Goal: Check status

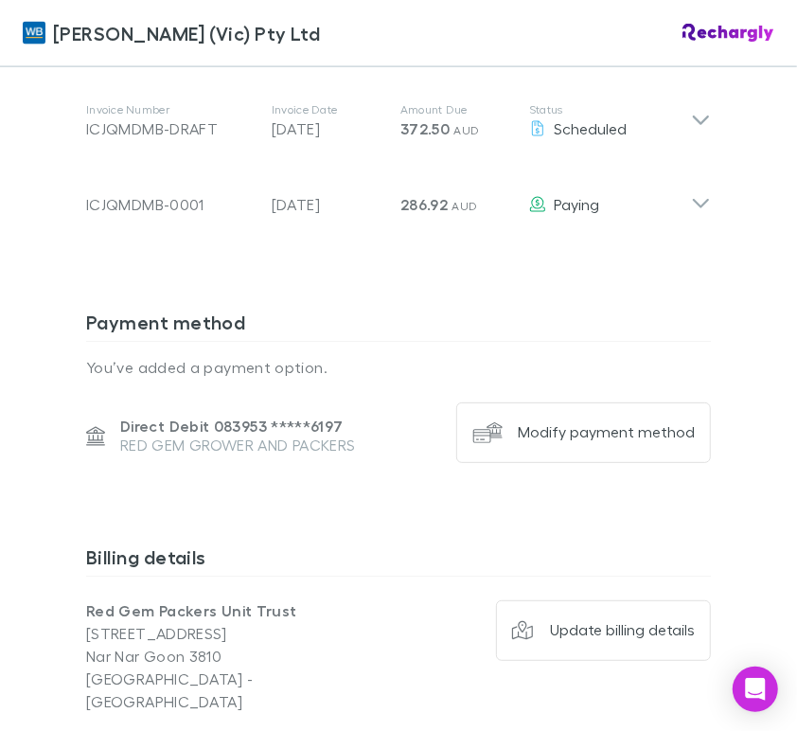
scroll to position [1041, 0]
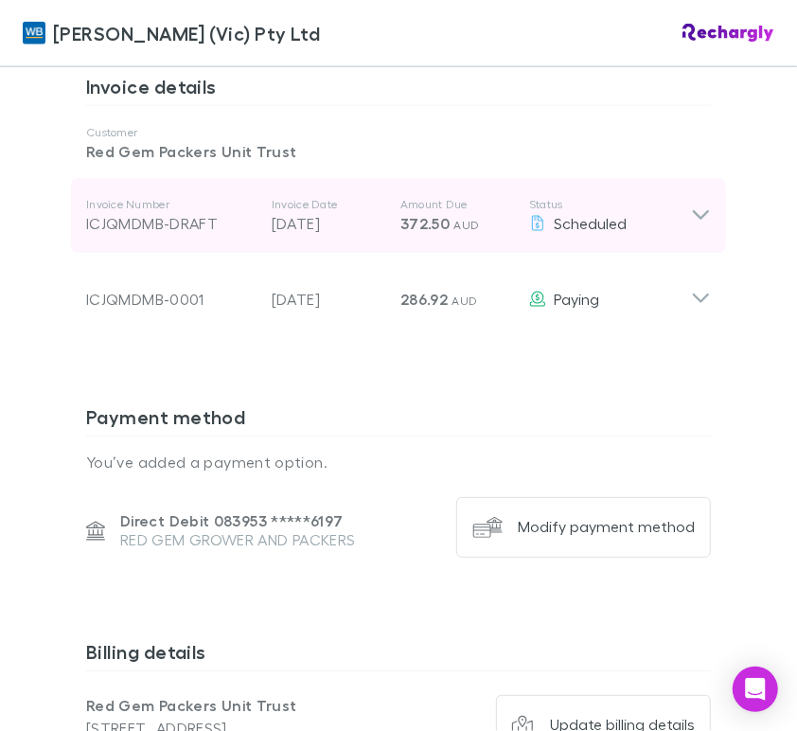
click at [704, 197] on div "Invoice Number ICJQMDMB-DRAFT Invoice Date [DATE] Amount Due 372.50 AUD Status …" at bounding box center [398, 216] width 655 height 76
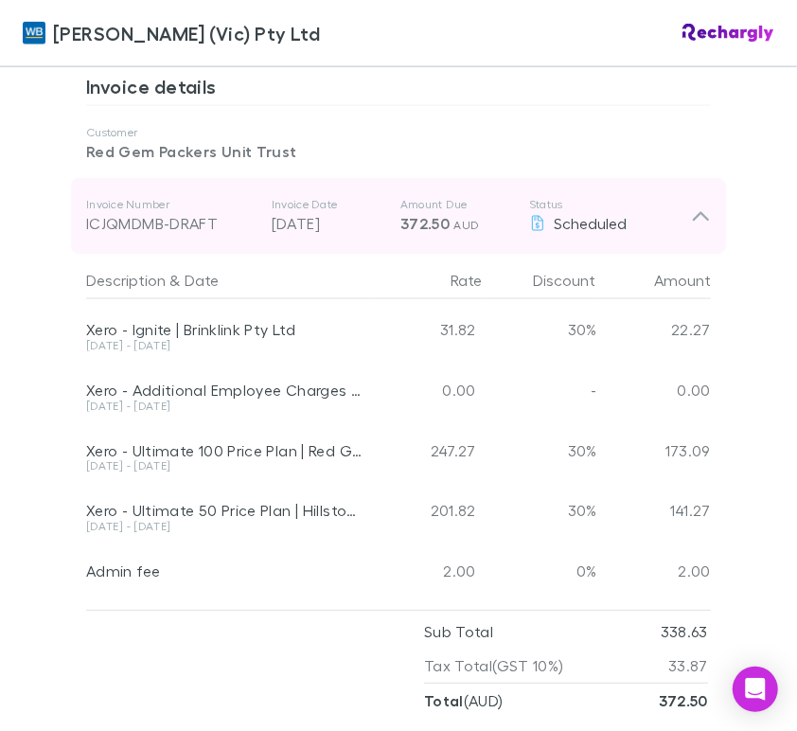
click at [155, 212] on div "ICJQMDMB-DRAFT" at bounding box center [171, 223] width 170 height 23
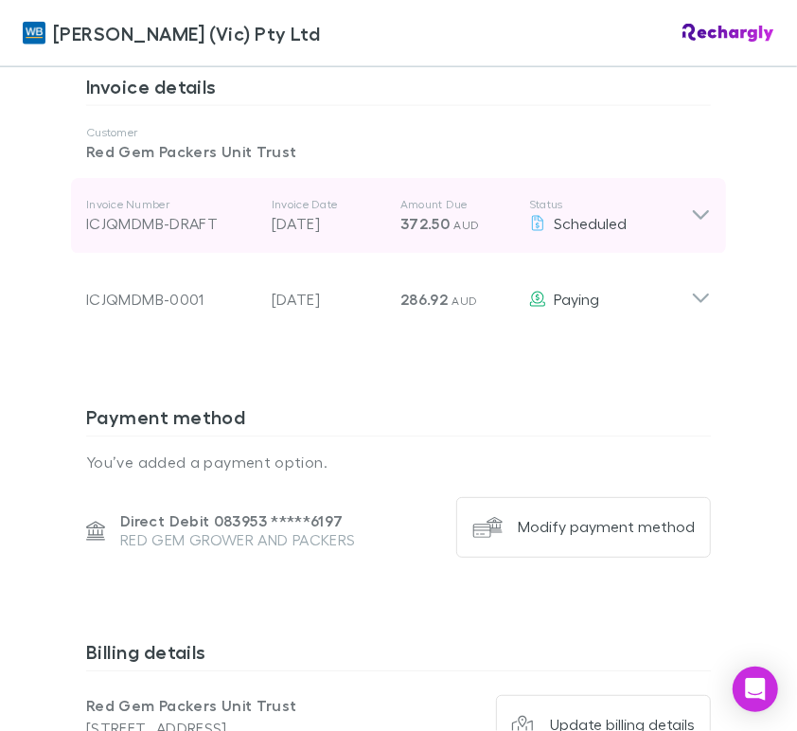
click at [155, 212] on div "ICJQMDMB-DRAFT" at bounding box center [171, 223] width 170 height 23
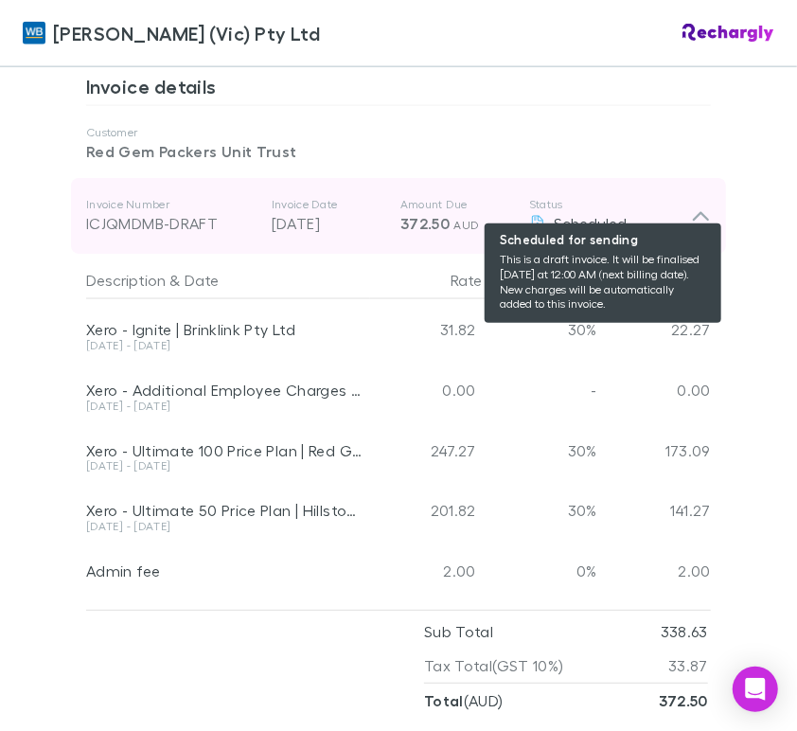
click at [529, 216] on icon at bounding box center [537, 223] width 17 height 15
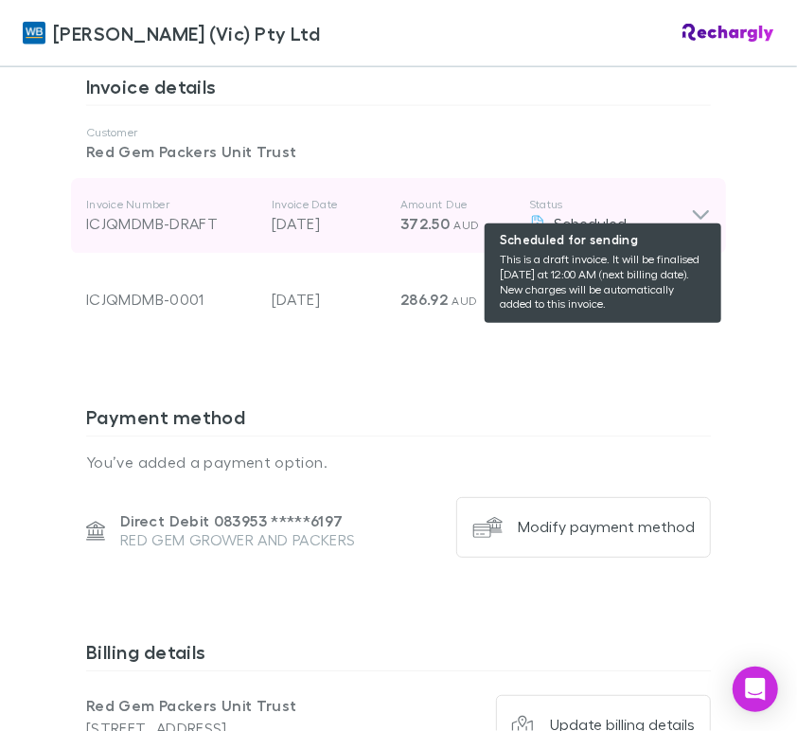
click at [529, 216] on icon at bounding box center [537, 223] width 17 height 15
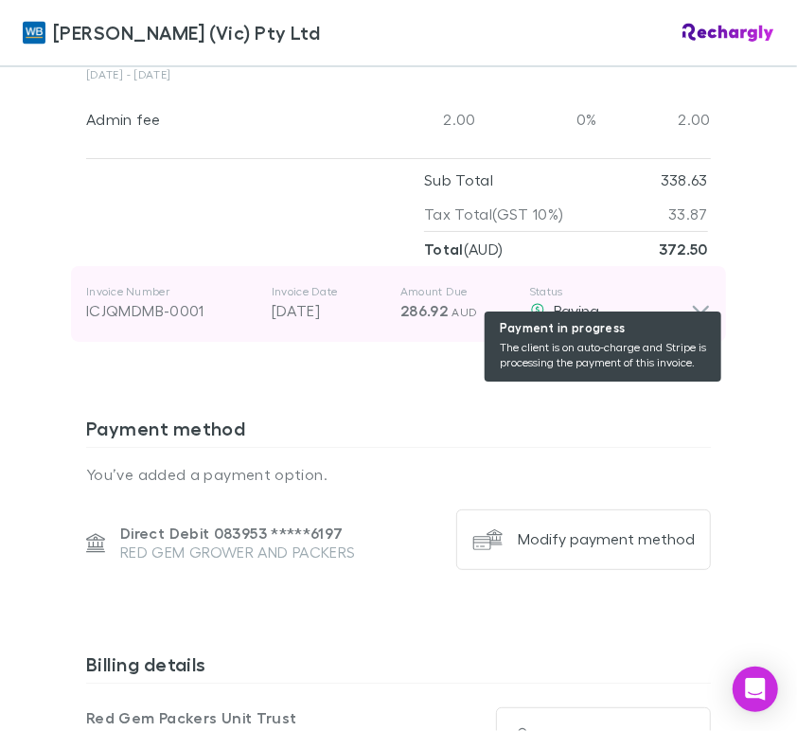
scroll to position [1492, 0]
click at [558, 302] on span "Paying" at bounding box center [576, 311] width 45 height 18
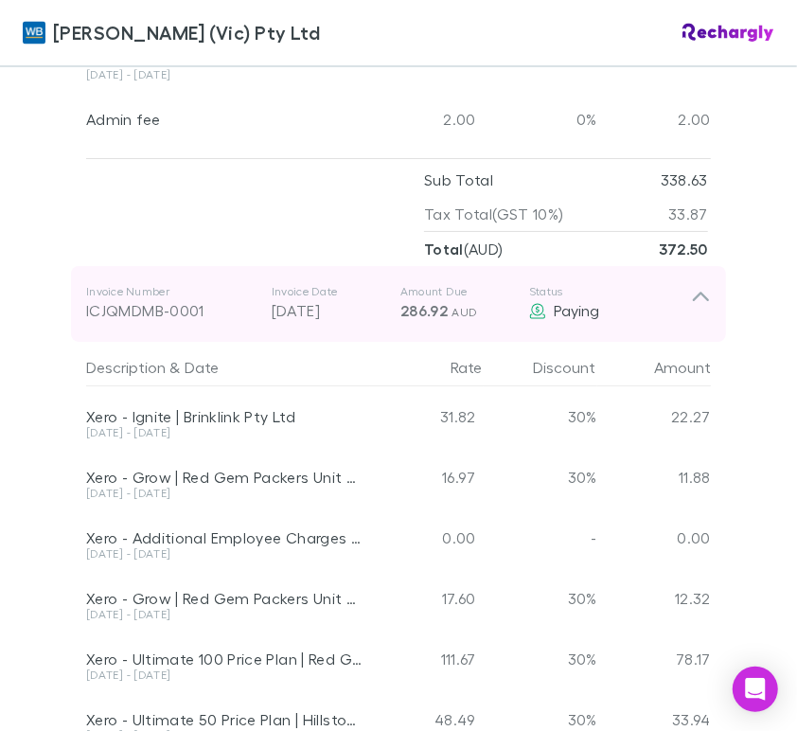
click at [145, 300] on div "ICJQMDMB-0001" at bounding box center [171, 311] width 170 height 23
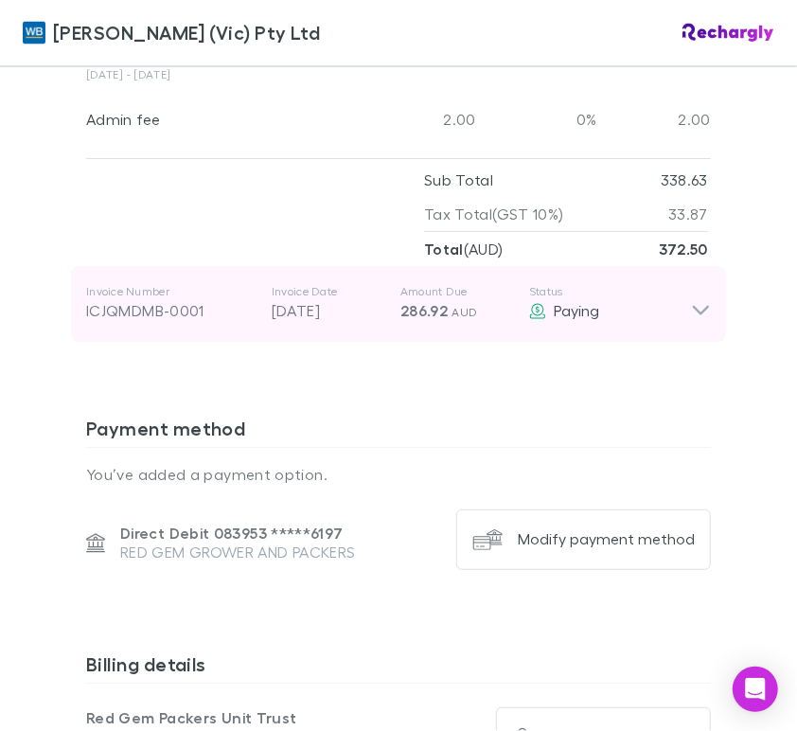
click at [145, 300] on div "ICJQMDMB-0001" at bounding box center [171, 311] width 170 height 23
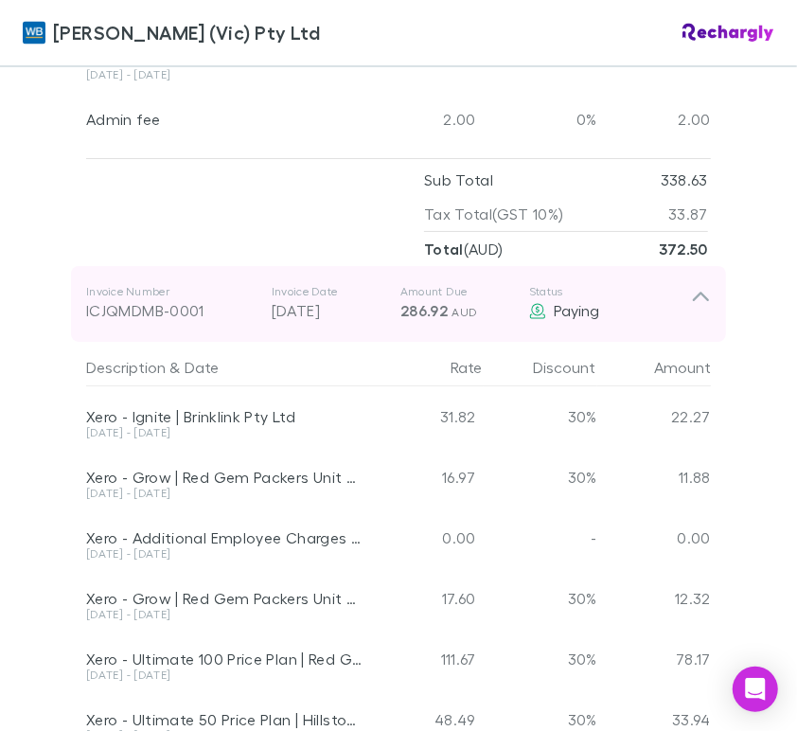
click at [145, 300] on div "ICJQMDMB-0001" at bounding box center [171, 311] width 170 height 23
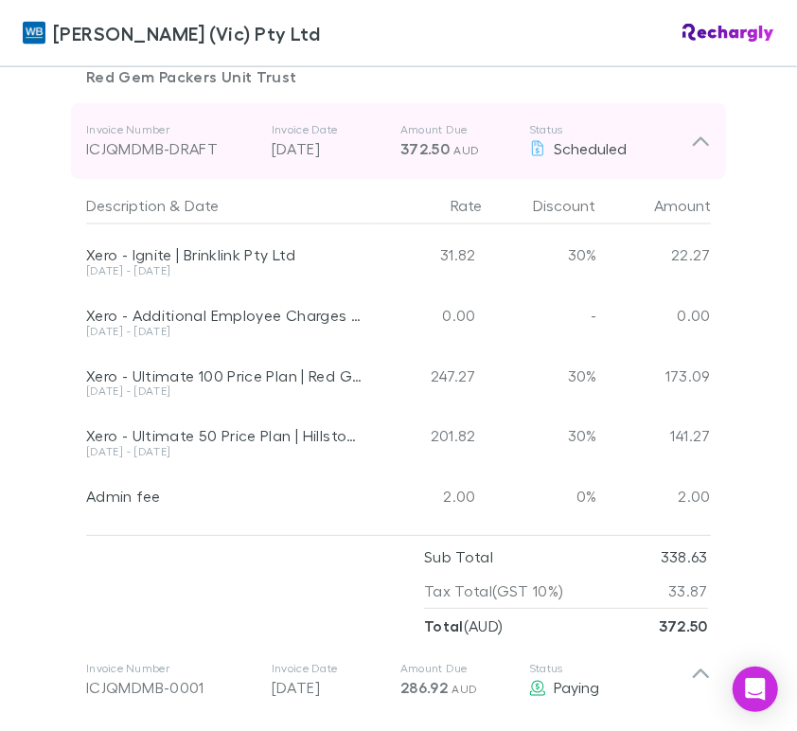
scroll to position [1114, 0]
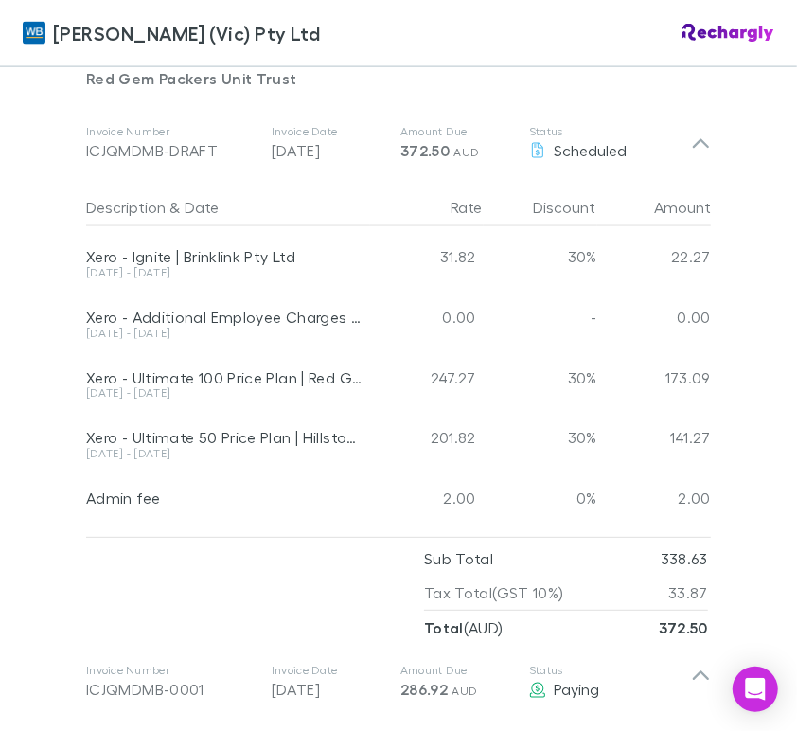
click at [591, 25] on div "[PERSON_NAME] (Vic) Pty Ltd" at bounding box center [398, 33] width 797 height 67
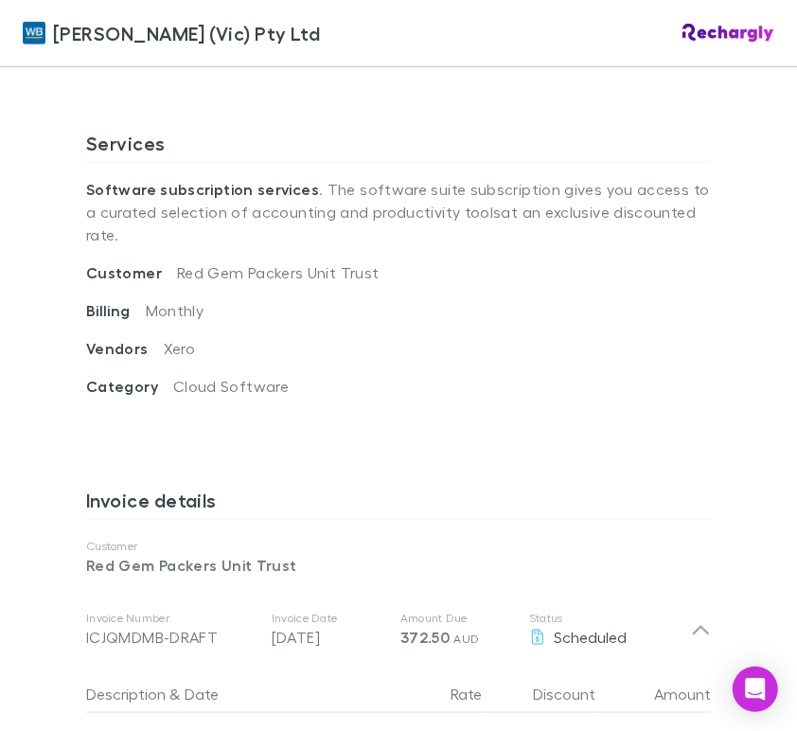
scroll to position [546, 0]
